Goal: Transaction & Acquisition: Obtain resource

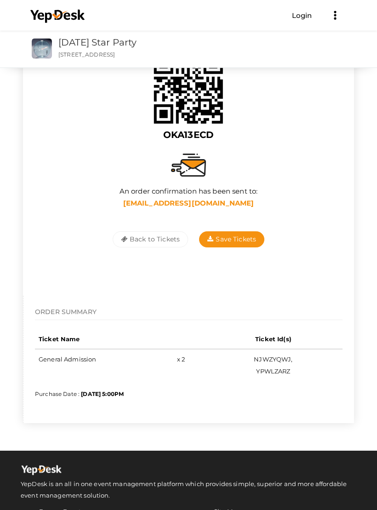
scroll to position [96, 0]
click at [139, 232] on button "Back to Tickets" at bounding box center [150, 239] width 75 height 16
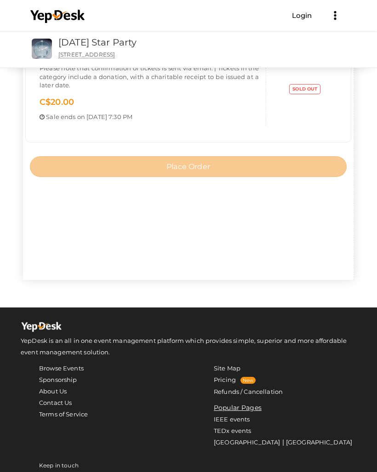
scroll to position [226, 0]
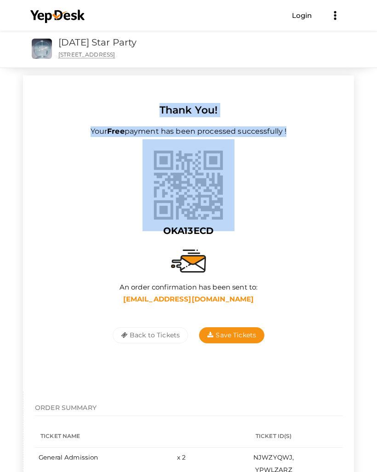
click at [279, 260] on div at bounding box center [188, 261] width 308 height 42
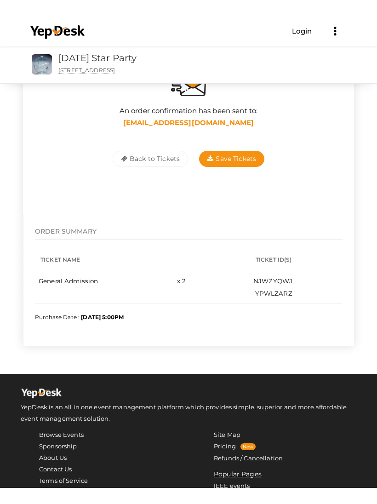
scroll to position [230, 0]
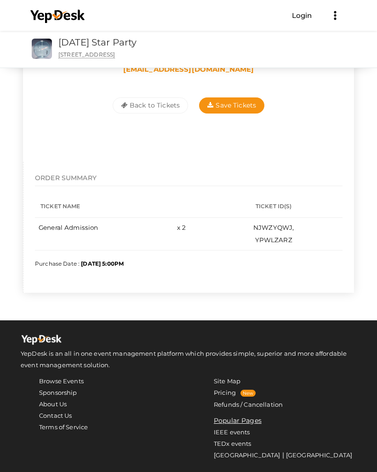
click at [224, 429] on link "IEEE events" at bounding box center [232, 432] width 36 height 7
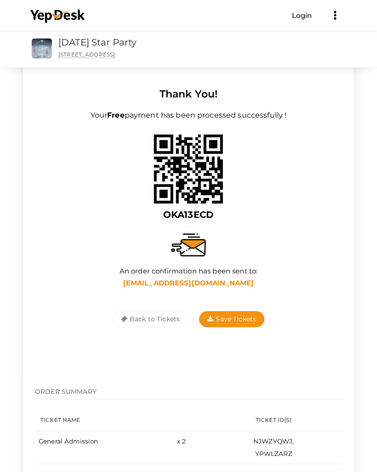
scroll to position [0, 0]
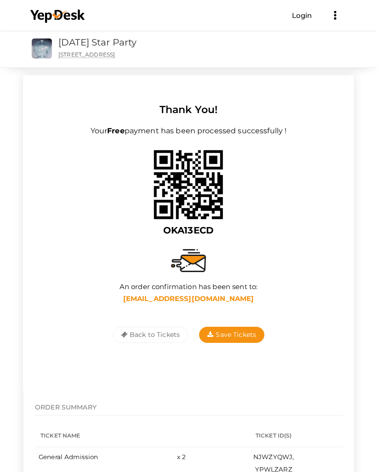
click at [132, 333] on button "Back to Tickets" at bounding box center [150, 336] width 75 height 16
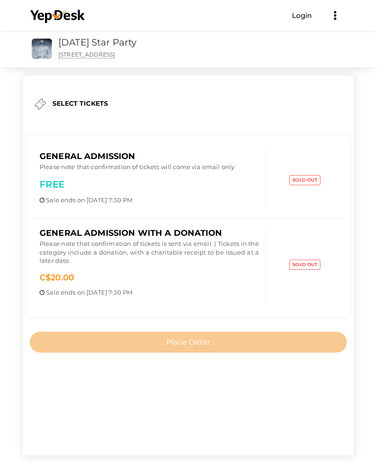
click at [68, 41] on link "[DATE] Star Party" at bounding box center [97, 42] width 78 height 11
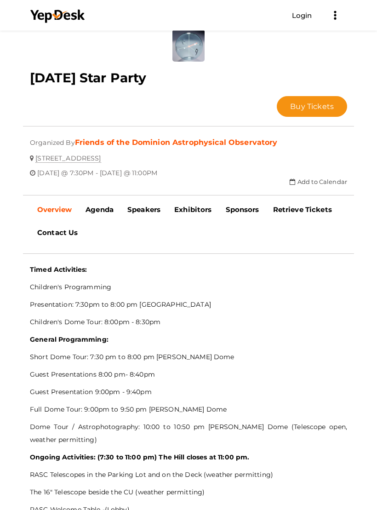
click at [140, 209] on b "Speakers" at bounding box center [143, 210] width 33 height 9
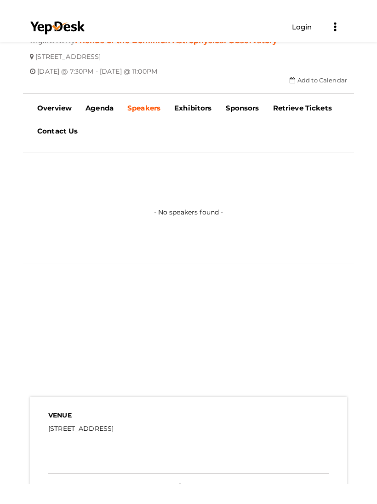
scroll to position [301, 0]
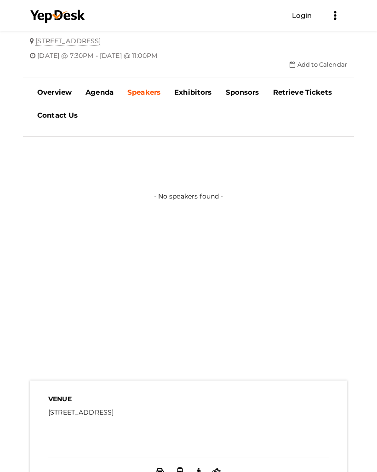
click at [104, 101] on link "Agenda" at bounding box center [100, 92] width 42 height 23
click at [294, 92] on b "Retrieve Tickets" at bounding box center [302, 92] width 59 height 9
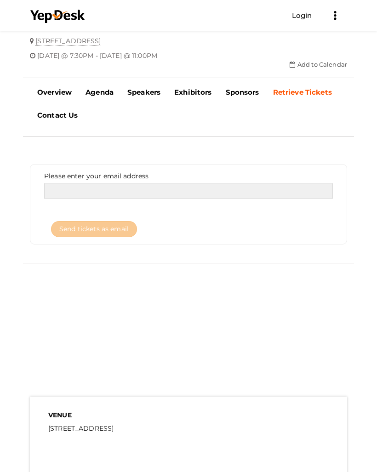
click at [62, 189] on input "email" at bounding box center [188, 191] width 289 height 16
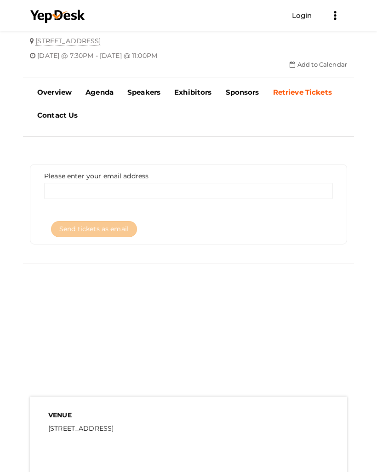
type input "[EMAIL_ADDRESS][DOMAIN_NAME]"
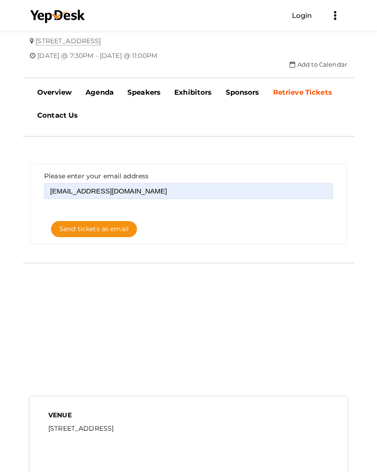
click at [80, 228] on button "Send tickets as email" at bounding box center [94, 229] width 86 height 16
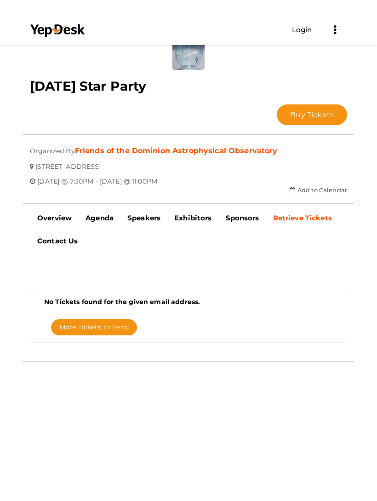
scroll to position [187, 0]
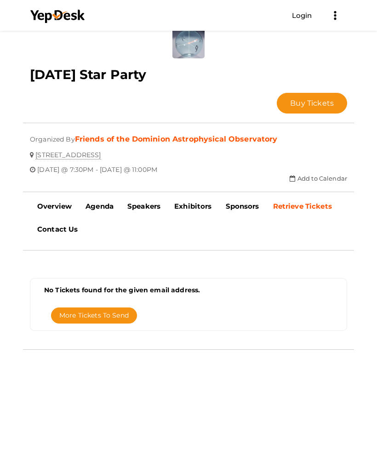
click at [50, 206] on b "Overview" at bounding box center [54, 206] width 34 height 9
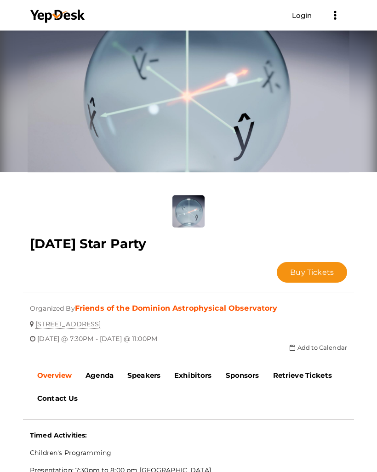
scroll to position [0, 0]
